Goal: Information Seeking & Learning: Learn about a topic

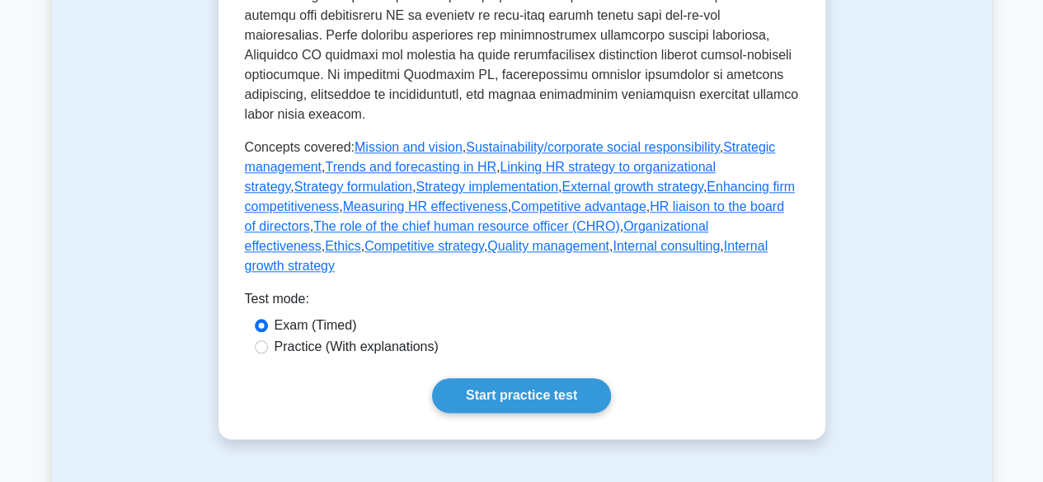
scroll to position [787, 0]
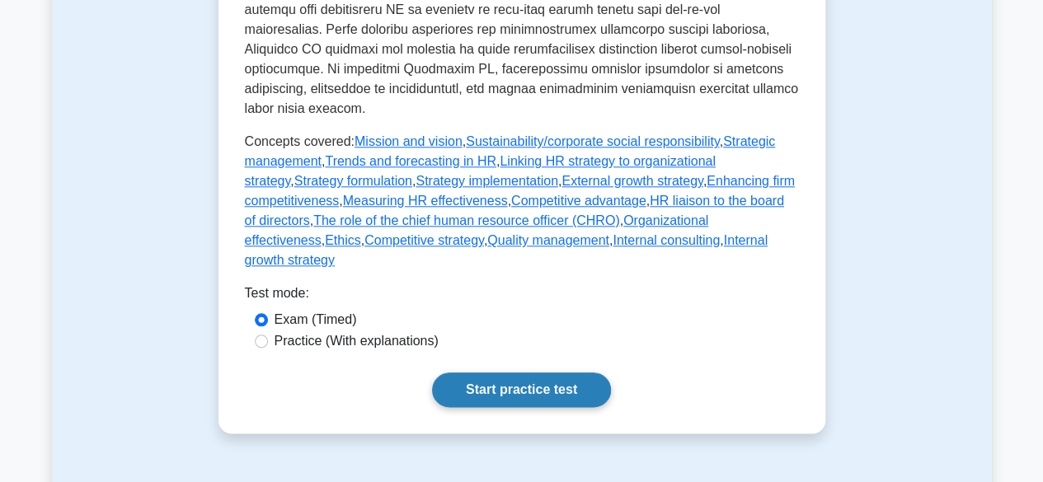
click at [482, 372] on link "Start practice test" at bounding box center [521, 389] width 179 height 35
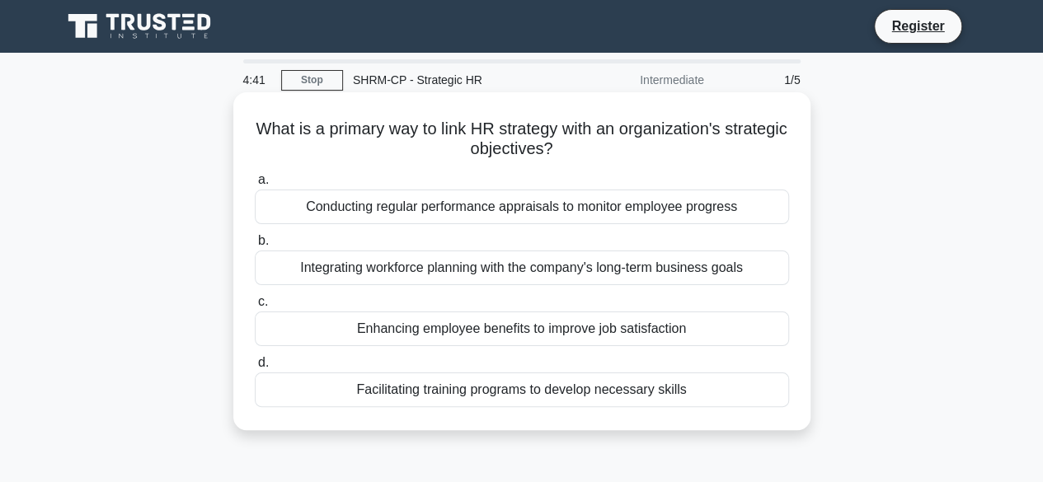
click at [650, 269] on div "Integrating workforce planning with the company's long-term business goals" at bounding box center [522, 268] width 534 height 35
click at [255, 246] on input "b. Integrating workforce planning with the company's long-term business goals" at bounding box center [255, 241] width 0 height 11
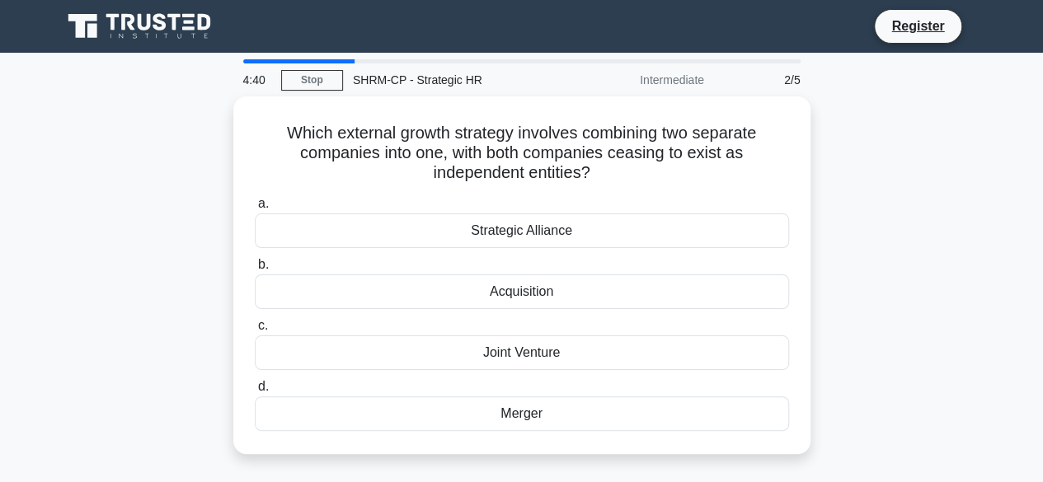
scroll to position [20, 0]
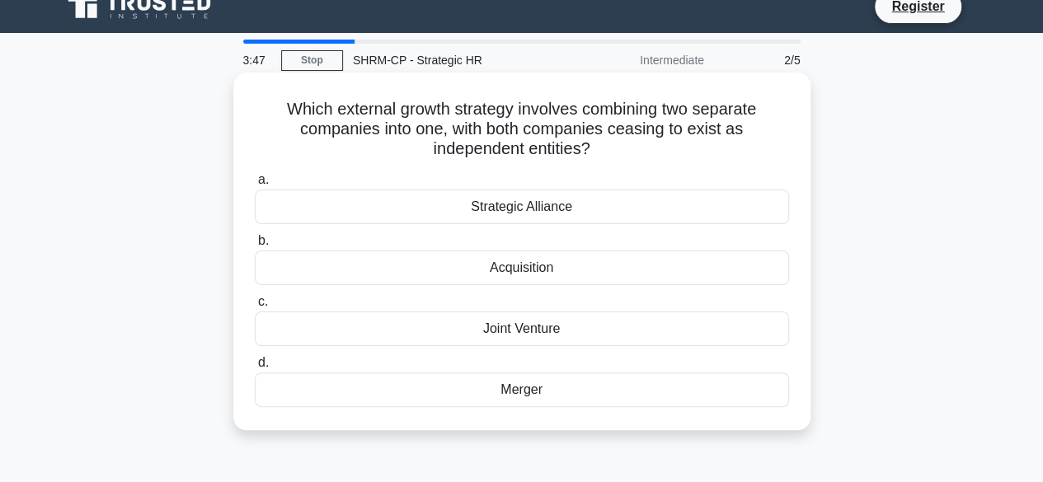
click at [509, 338] on div "Joint Venture" at bounding box center [522, 329] width 534 height 35
click at [255, 307] on input "c. Joint Venture" at bounding box center [255, 302] width 0 height 11
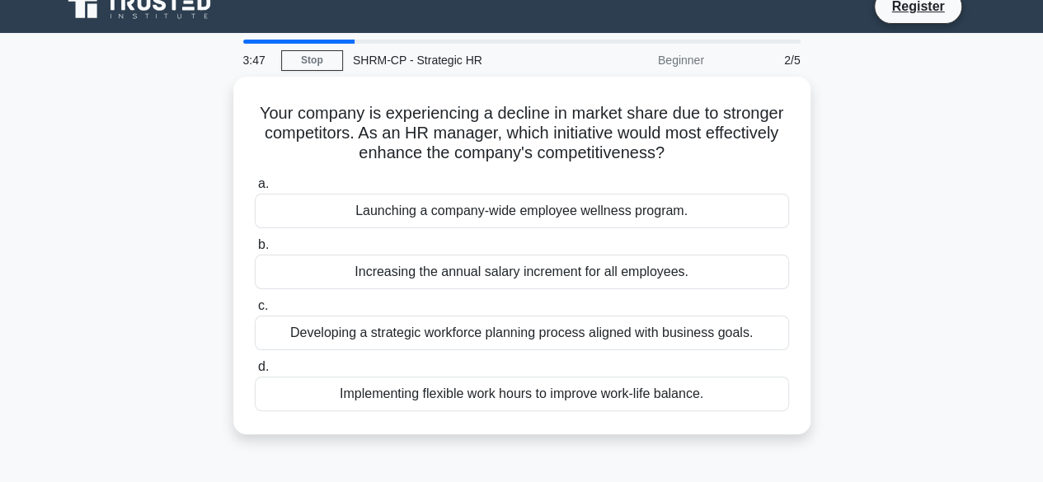
scroll to position [0, 0]
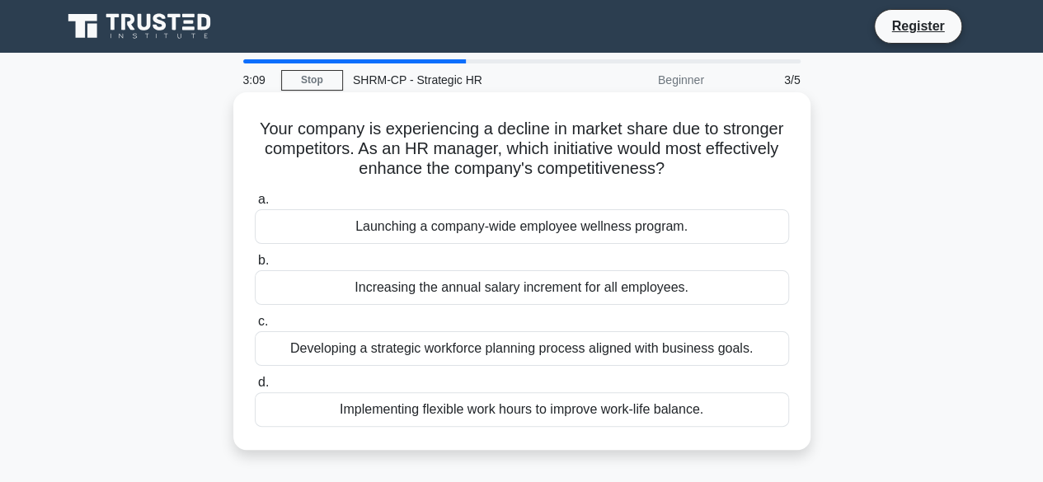
click at [442, 360] on div "Developing a strategic workforce planning process aligned with business goals." at bounding box center [522, 348] width 534 height 35
click at [255, 327] on input "c. Developing a strategic workforce planning process aligned with business goal…" at bounding box center [255, 321] width 0 height 11
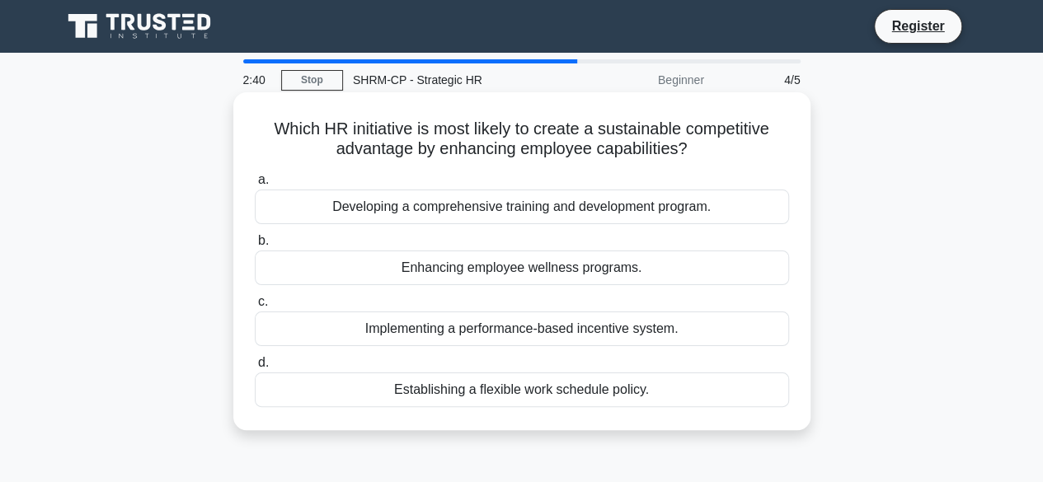
click at [473, 210] on div "Developing a comprehensive training and development program." at bounding box center [522, 207] width 534 height 35
click at [255, 185] on input "a. Developing a comprehensive training and development program." at bounding box center [255, 180] width 0 height 11
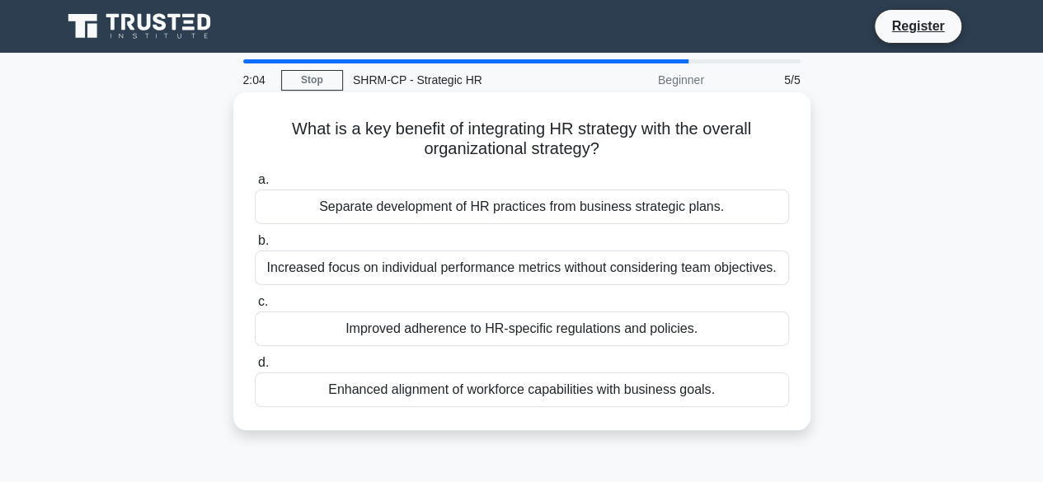
click at [405, 396] on div "Enhanced alignment of workforce capabilities with business goals." at bounding box center [522, 389] width 534 height 35
click at [255, 368] on input "d. Enhanced alignment of workforce capabilities with business goals." at bounding box center [255, 363] width 0 height 11
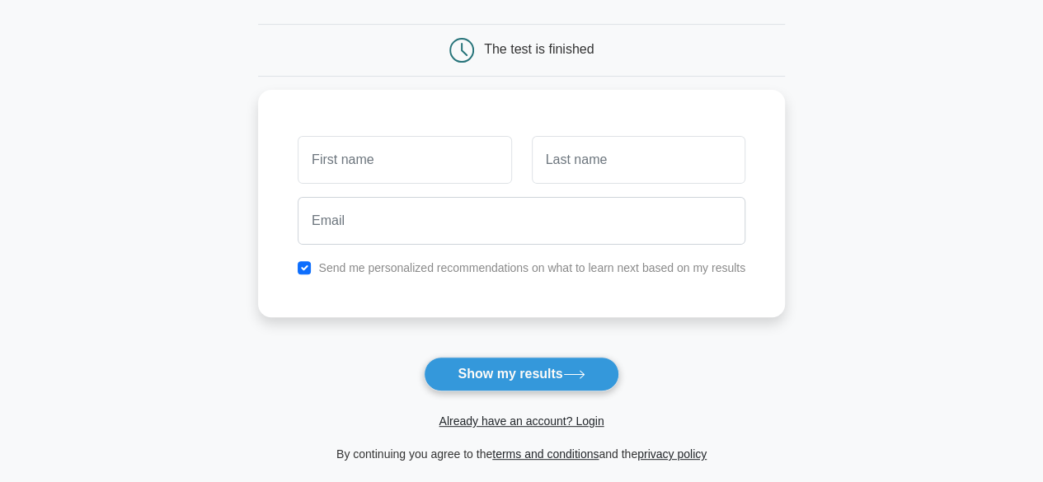
scroll to position [145, 0]
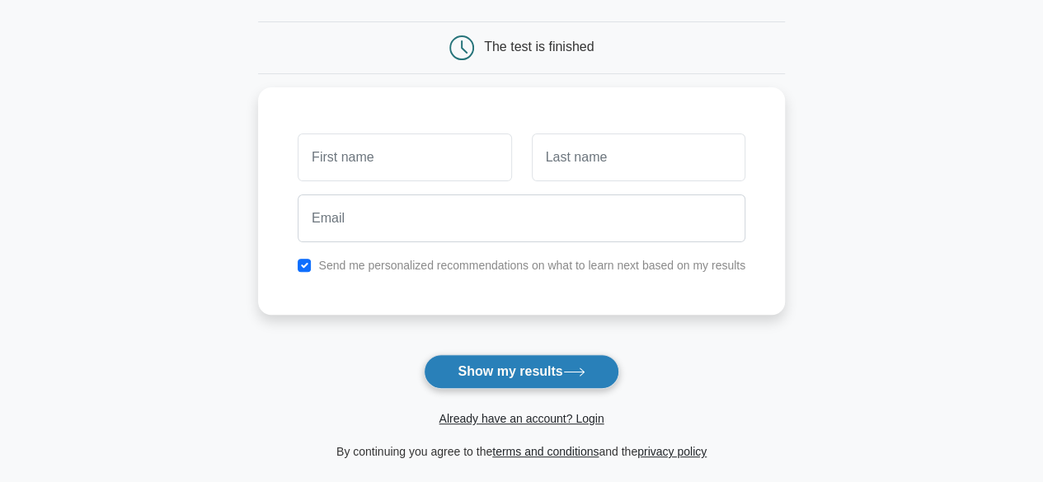
click at [498, 371] on button "Show my results" at bounding box center [521, 371] width 194 height 35
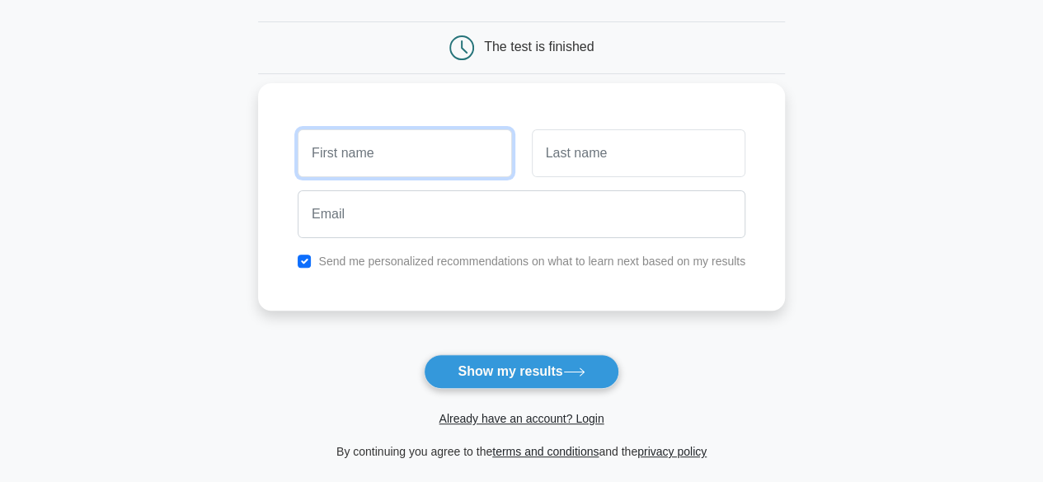
click at [424, 158] on input "text" at bounding box center [404, 153] width 213 height 48
type input "ss"
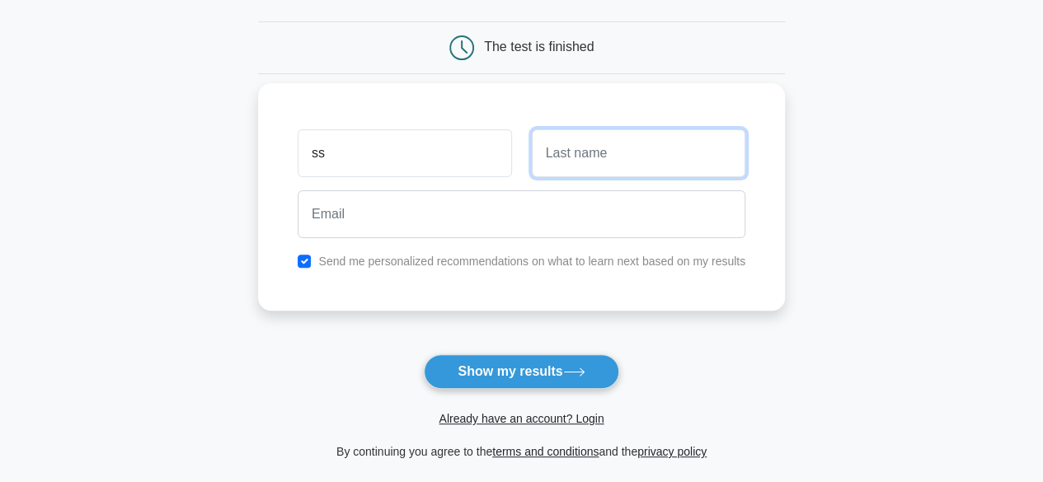
click at [626, 162] on input "text" at bounding box center [638, 153] width 213 height 48
type input "ss"
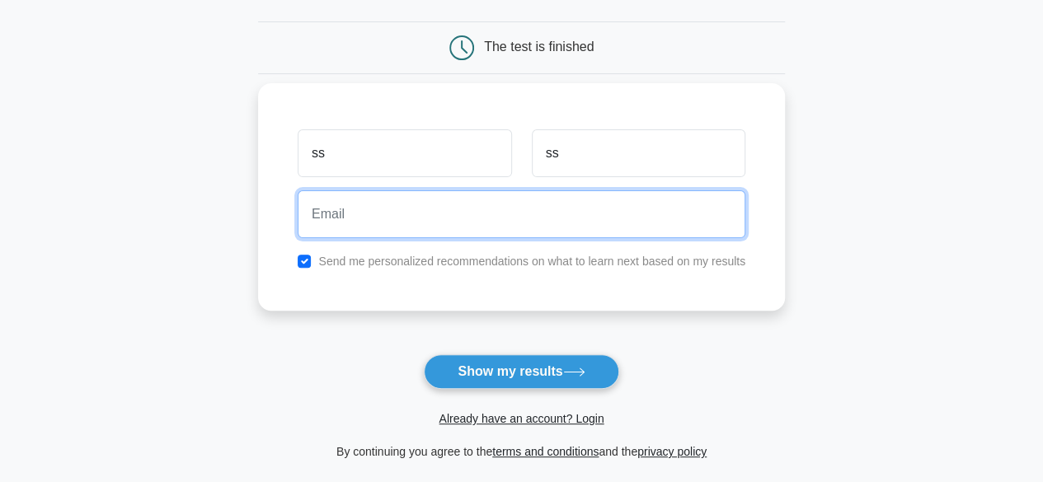
click at [433, 207] on input "email" at bounding box center [521, 214] width 447 height 48
type input "[EMAIL_ADDRESS][DOMAIN_NAME]"
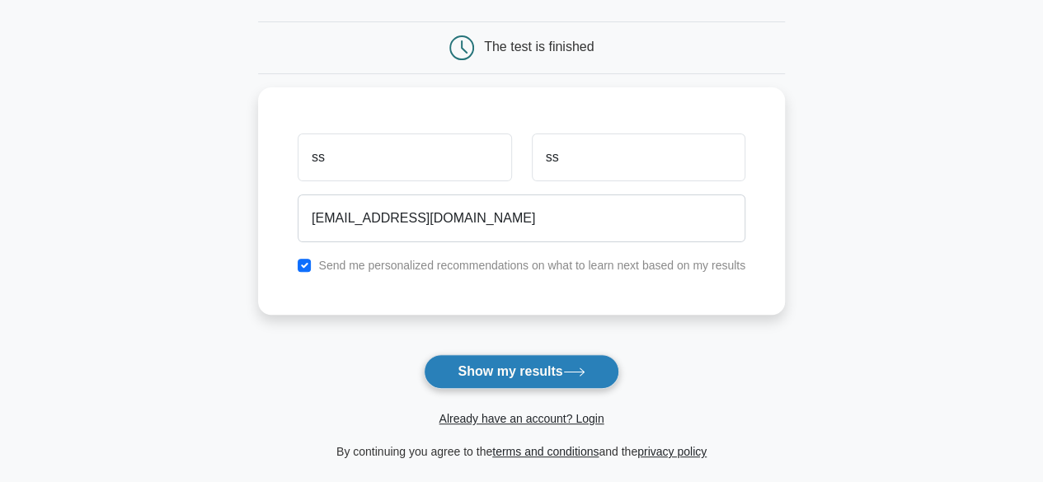
click at [486, 365] on button "Show my results" at bounding box center [521, 371] width 194 height 35
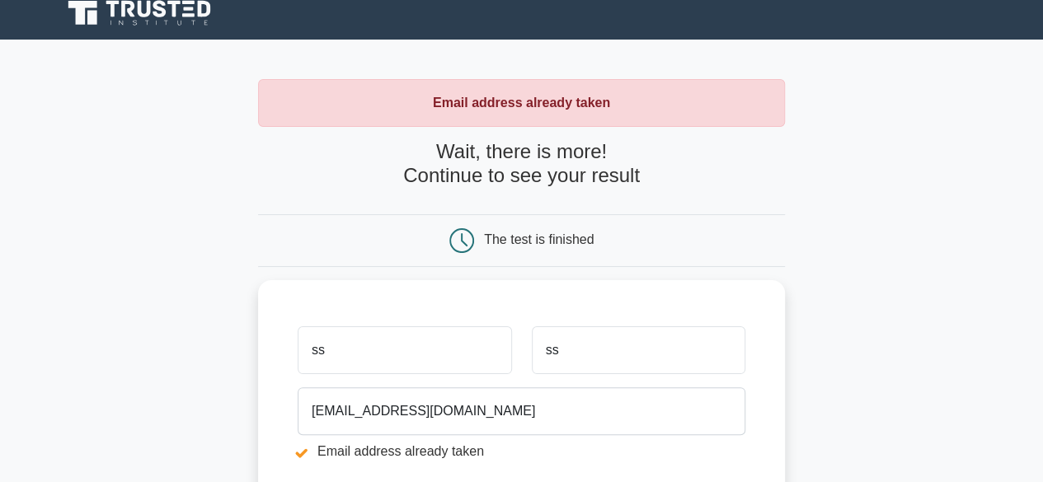
scroll to position [14, 0]
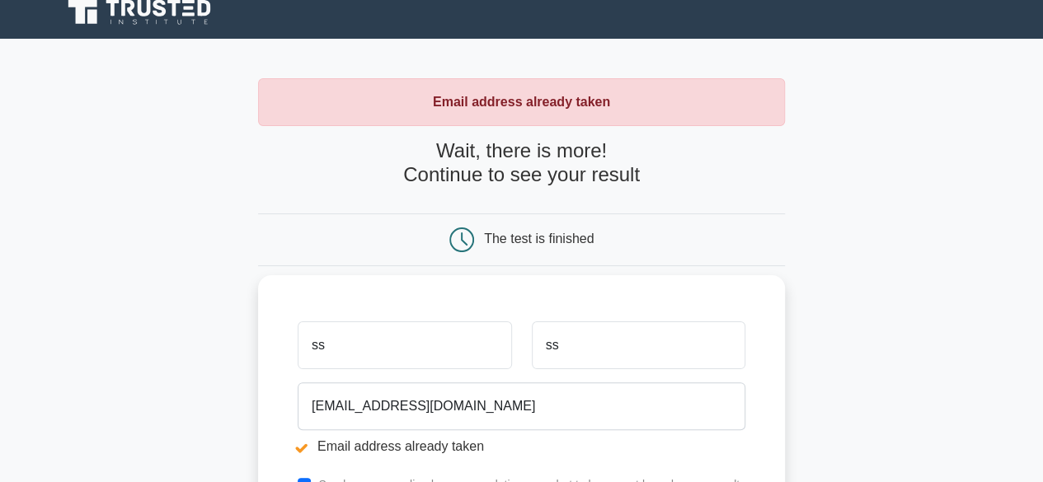
click at [364, 349] on input "ss" at bounding box center [404, 345] width 213 height 48
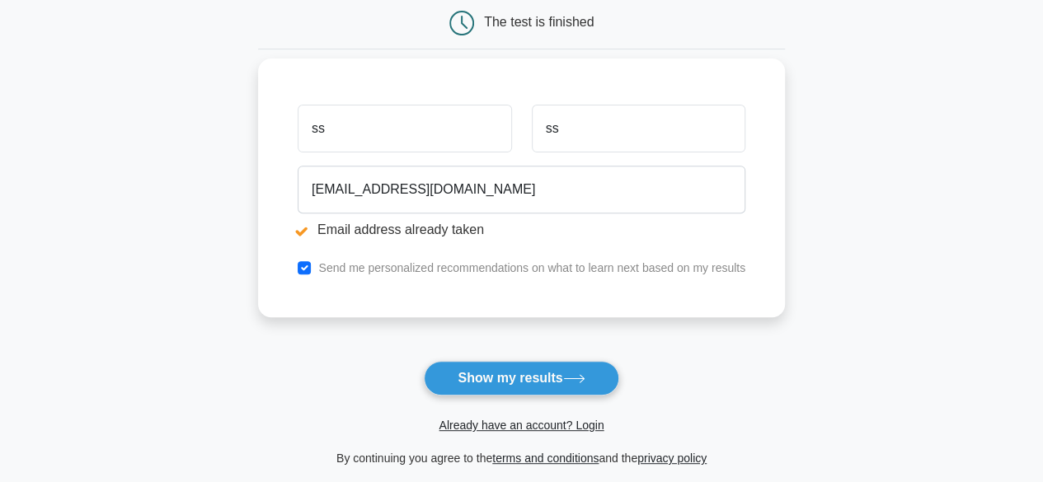
scroll to position [232, 0]
type input "surbhi"
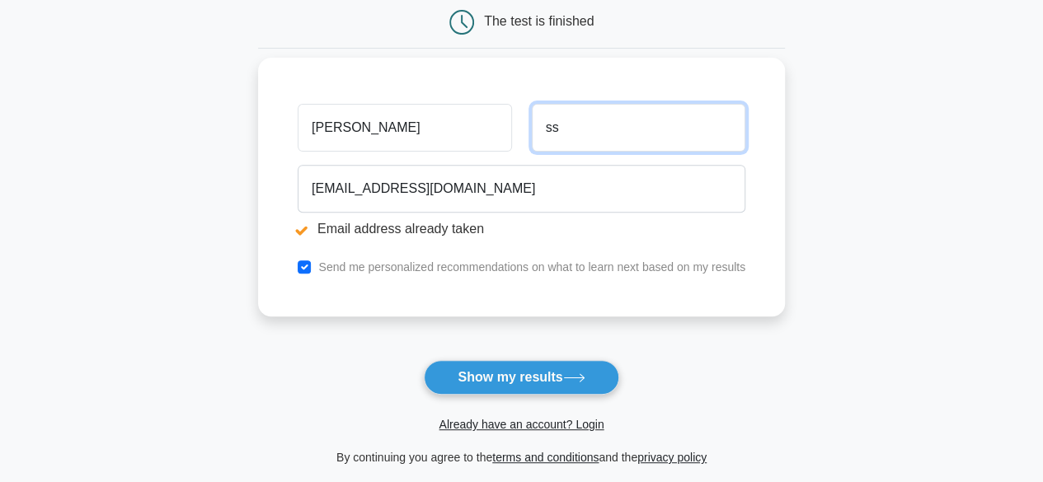
click at [553, 124] on input "ss" at bounding box center [638, 128] width 213 height 48
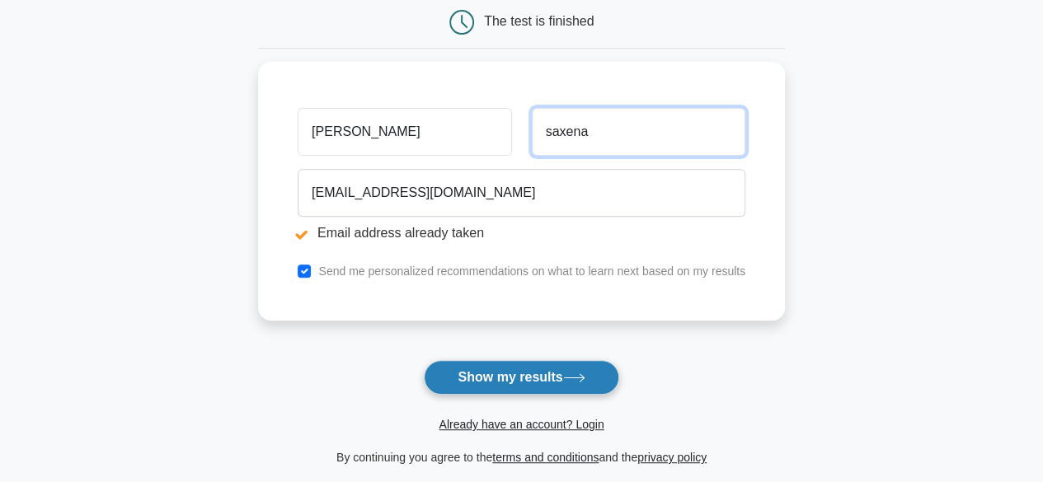
type input "saxena"
click at [480, 380] on button "Show my results" at bounding box center [521, 377] width 194 height 35
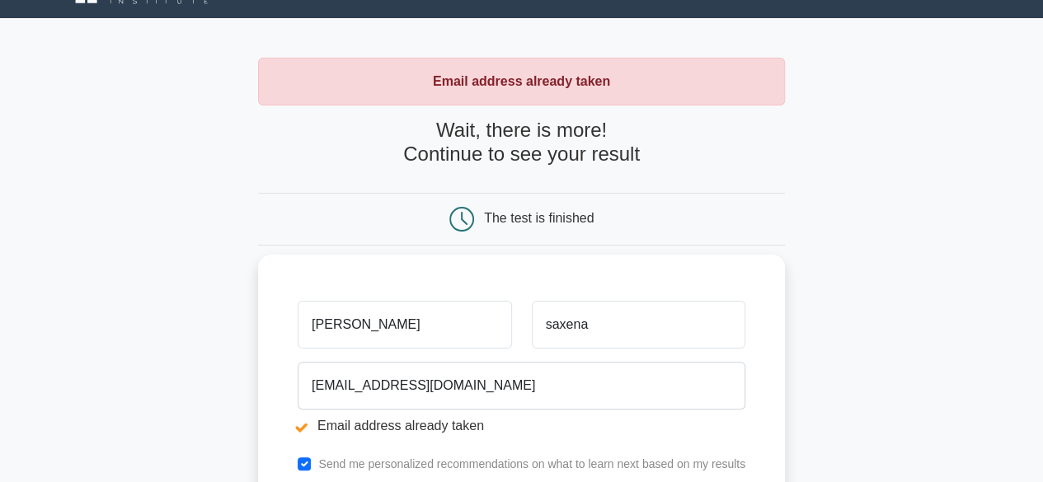
scroll to position [107, 0]
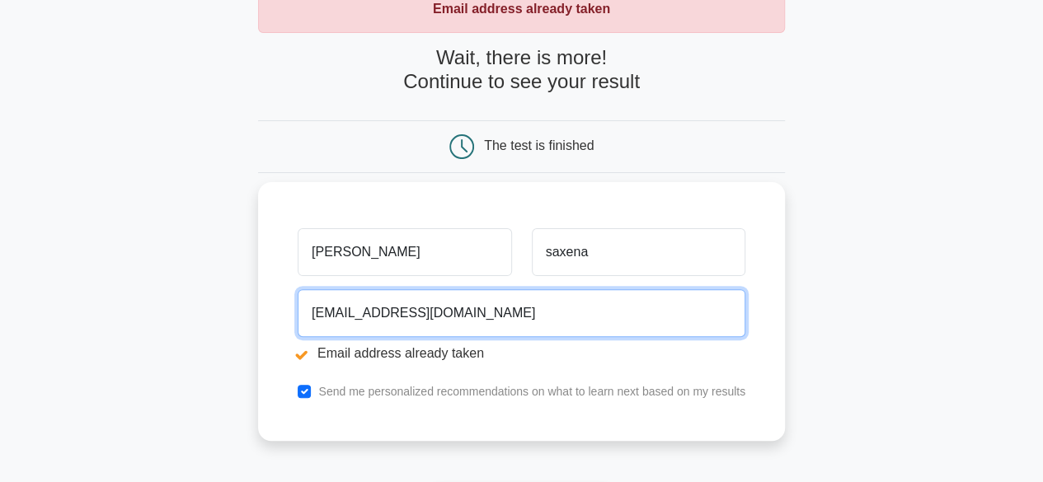
click at [412, 316] on input "[EMAIL_ADDRESS][DOMAIN_NAME]" at bounding box center [521, 313] width 447 height 48
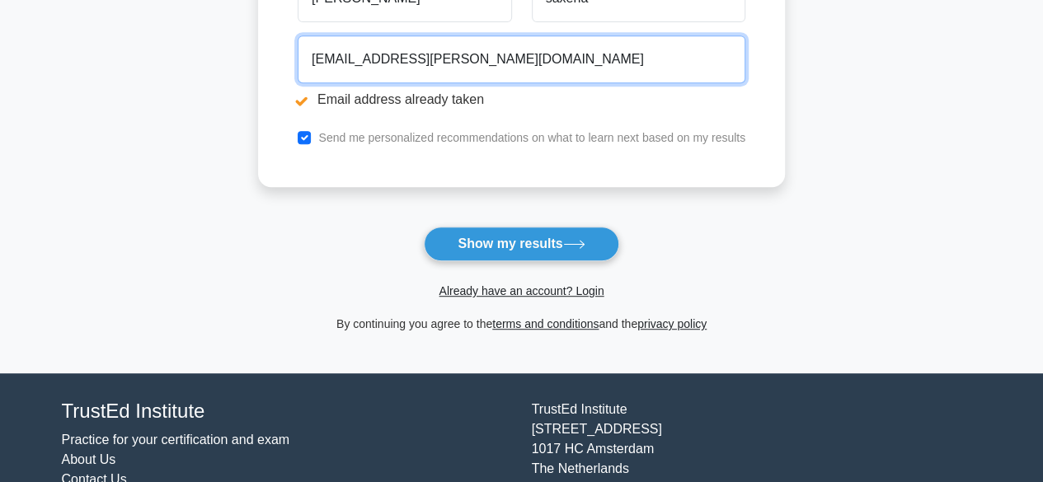
scroll to position [379, 0]
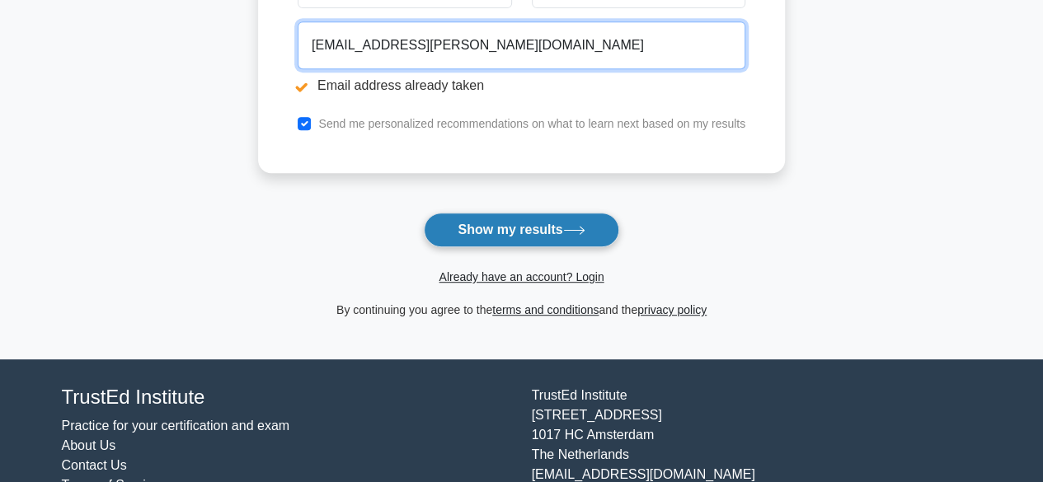
type input "[EMAIL_ADDRESS][PERSON_NAME][DOMAIN_NAME]"
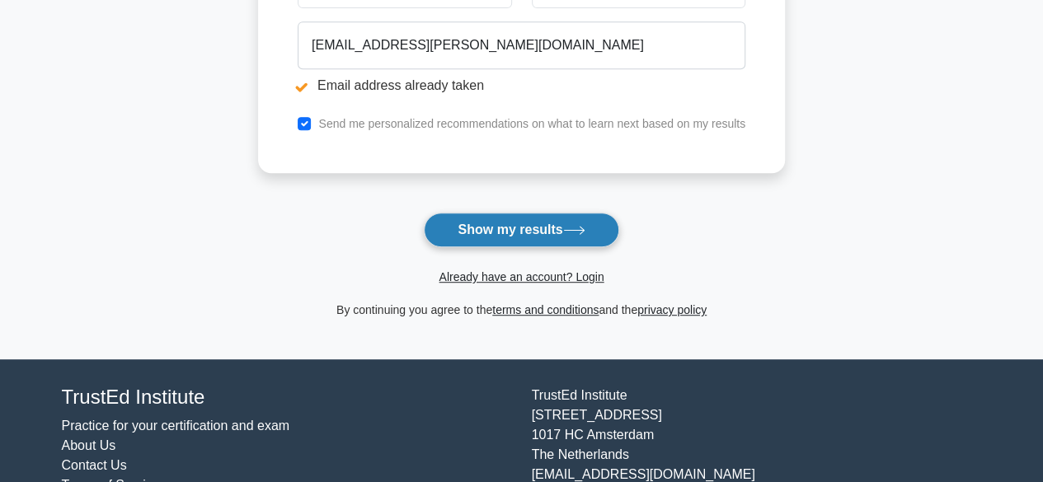
click at [506, 225] on button "Show my results" at bounding box center [521, 230] width 194 height 35
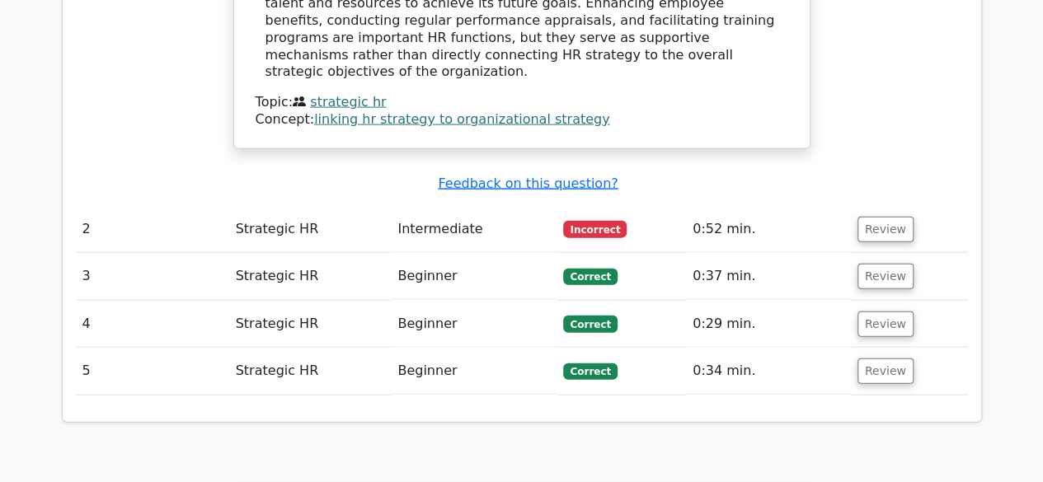
scroll to position [1741, 0]
click at [881, 216] on button "Review" at bounding box center [885, 229] width 56 height 26
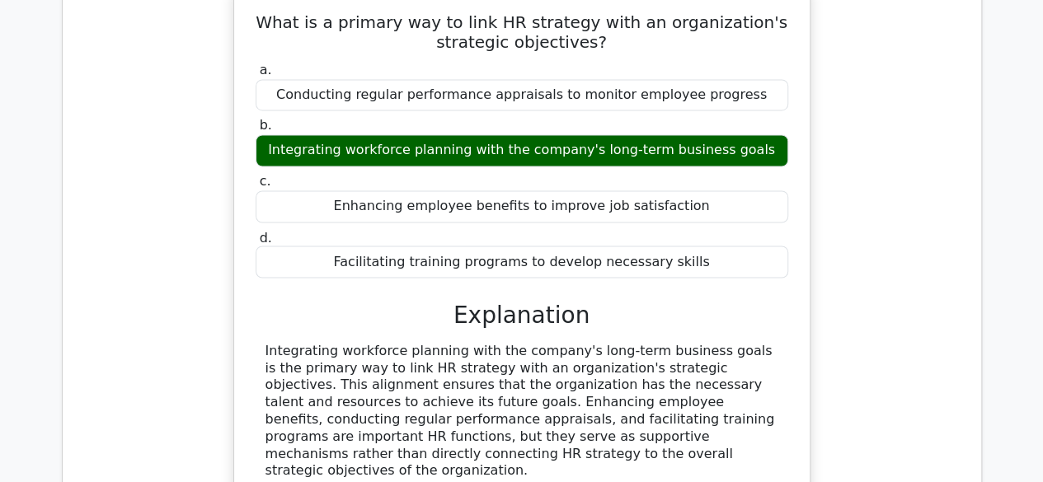
scroll to position [1256, 0]
